Goal: Find specific page/section: Find specific page/section

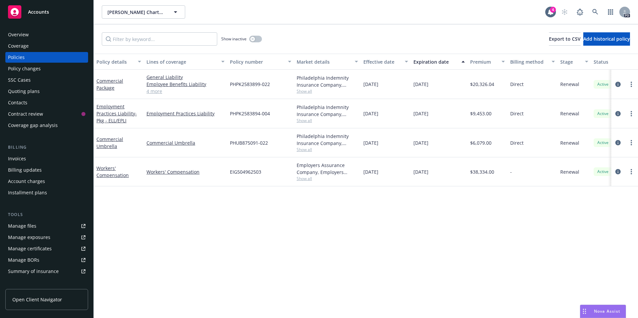
click at [42, 15] on span "Accounts" at bounding box center [38, 11] width 21 height 5
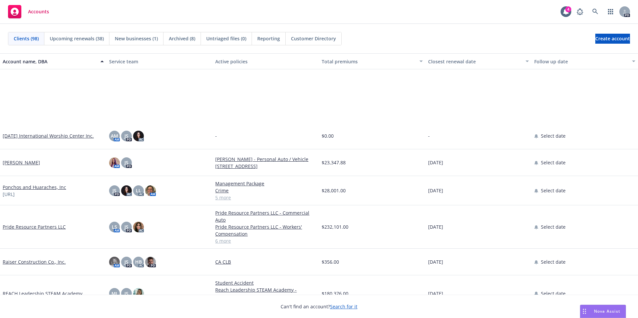
scroll to position [1869, 0]
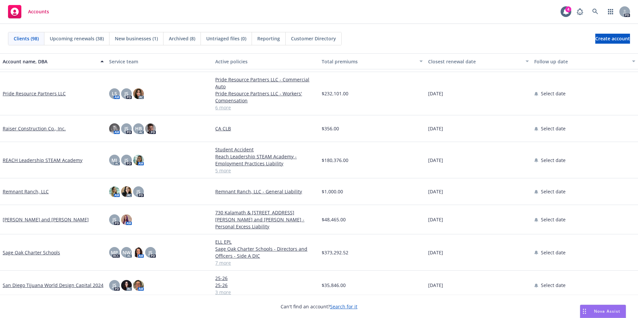
click at [45, 159] on link "REACH Leadership STEAM Academy" at bounding box center [43, 160] width 80 height 7
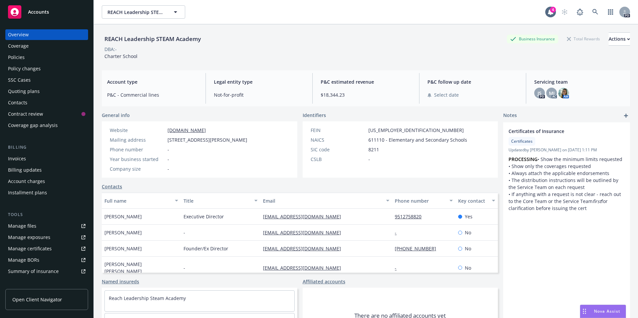
click at [28, 45] on div "Coverage" at bounding box center [18, 46] width 21 height 11
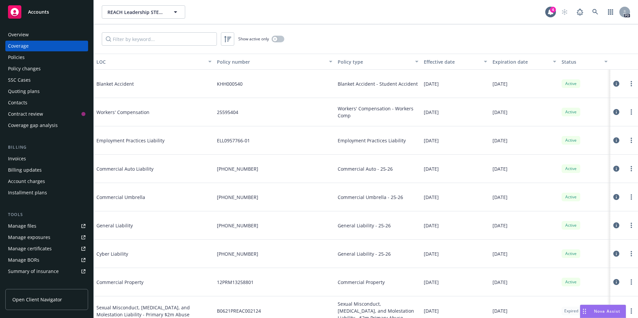
click at [20, 60] on div "Policies" at bounding box center [16, 57] width 17 height 11
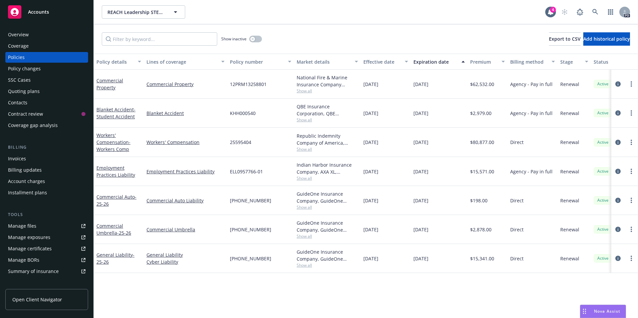
click at [32, 10] on span "Accounts" at bounding box center [38, 11] width 21 height 5
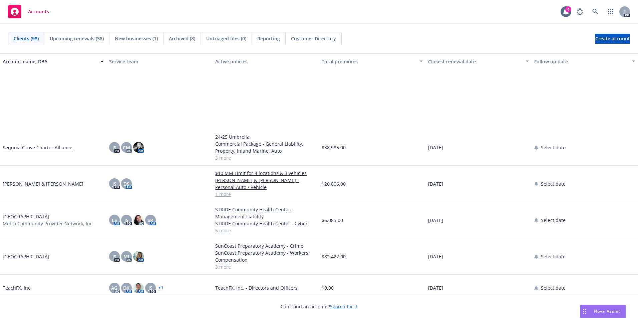
scroll to position [2203, 0]
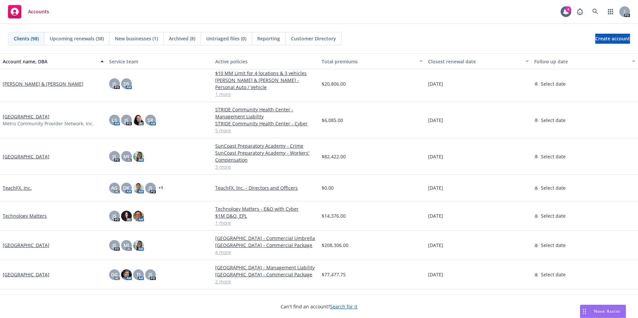
click at [46, 157] on link "[GEOGRAPHIC_DATA]" at bounding box center [26, 156] width 47 height 7
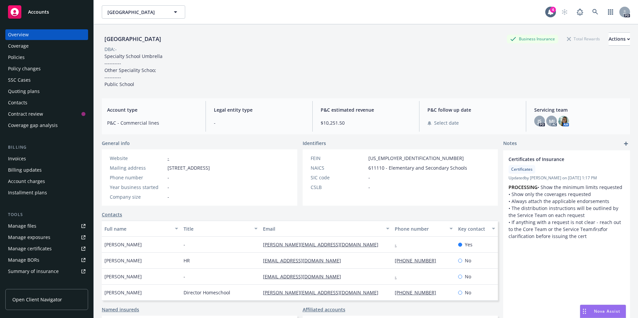
click at [31, 59] on div "Policies" at bounding box center [46, 57] width 77 height 11
